Goal: Task Accomplishment & Management: Manage account settings

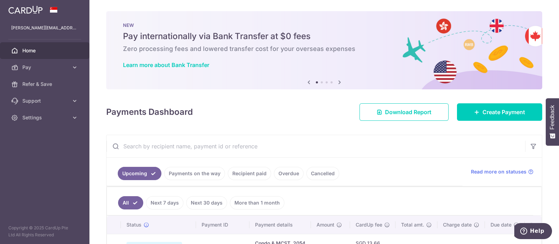
scroll to position [78, 0]
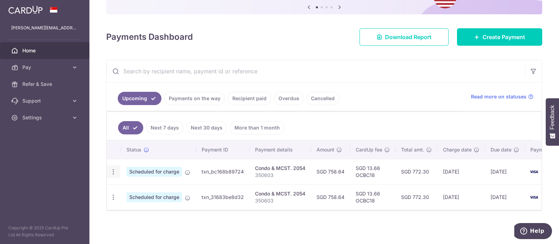
click at [111, 170] on icon "button" at bounding box center [113, 171] width 7 height 7
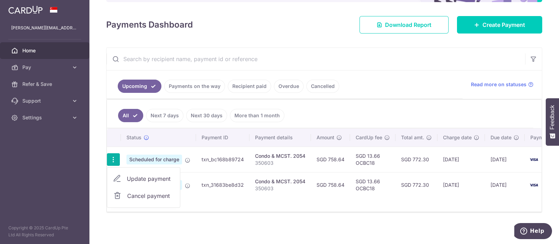
scroll to position [92, 0]
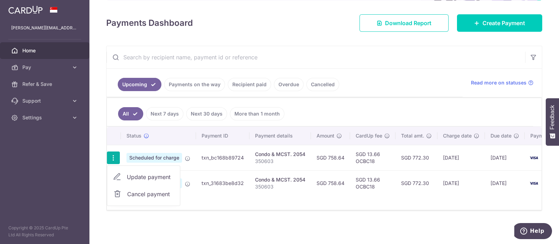
click at [156, 173] on span "Update payment" at bounding box center [151, 177] width 48 height 8
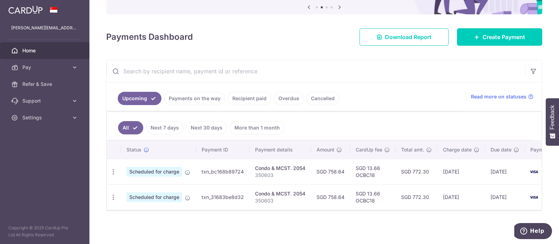
scroll to position [78, 0]
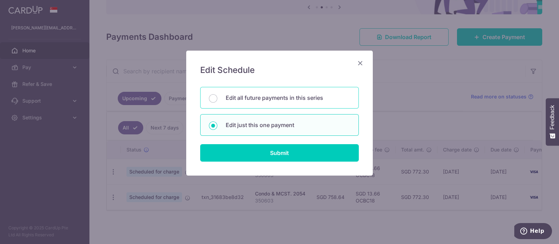
click at [242, 100] on p "Edit all future payments in this series" at bounding box center [288, 98] width 124 height 8
click at [217, 100] on input "Edit all future payments in this series" at bounding box center [213, 98] width 8 height 8
radio input "true"
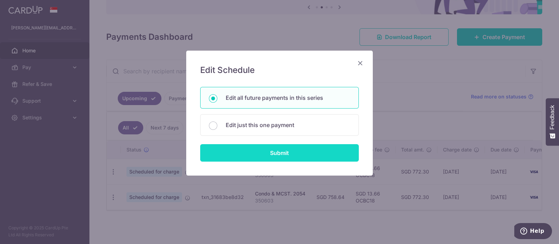
click at [266, 157] on input "Submit" at bounding box center [279, 152] width 159 height 17
radio input "true"
type input "758.64"
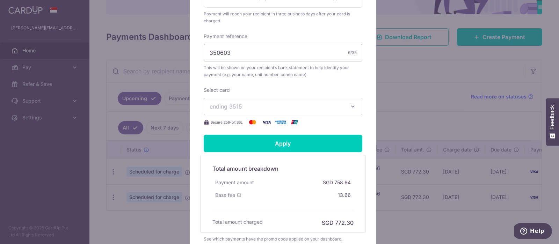
scroll to position [174, 0]
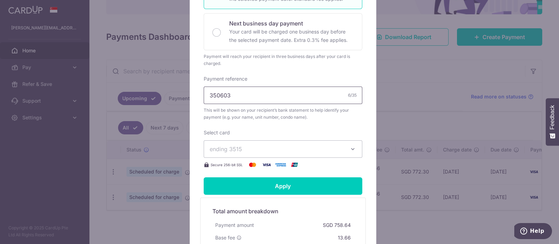
click at [215, 95] on input "350603" at bounding box center [283, 95] width 159 height 17
click at [213, 95] on input "350603" at bounding box center [283, 95] width 159 height 17
click at [206, 96] on input "35 Unit 0603" at bounding box center [283, 95] width 159 height 17
click at [236, 93] on input "Blk35 Unit 0603" at bounding box center [283, 95] width 159 height 17
click at [239, 92] on input "Blk35 Unit0603" at bounding box center [283, 95] width 159 height 17
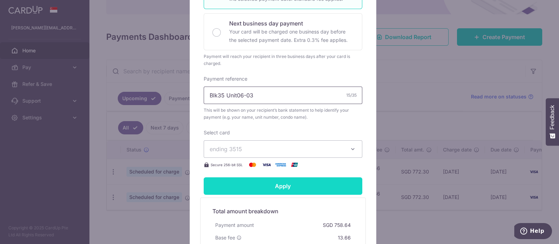
type input "Blk35 Unit06-03"
click at [277, 181] on input "Apply" at bounding box center [283, 185] width 159 height 17
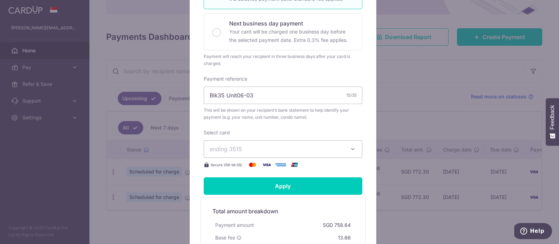
type input "Successfully Applied"
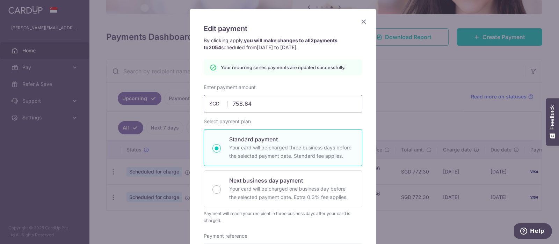
scroll to position [0, 0]
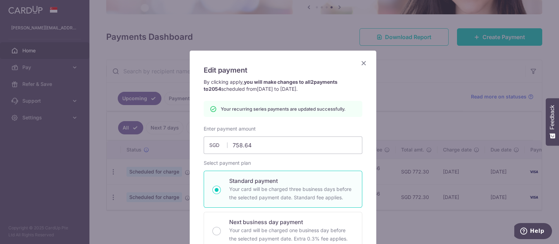
click at [359, 63] on icon "Close" at bounding box center [363, 63] width 8 height 9
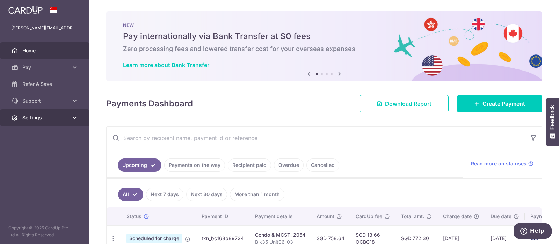
click at [44, 120] on span "Settings" at bounding box center [45, 117] width 46 height 7
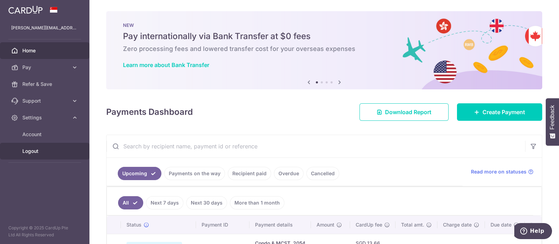
click at [27, 151] on span "Logout" at bounding box center [45, 151] width 46 height 7
